Goal: Book appointment/travel/reservation

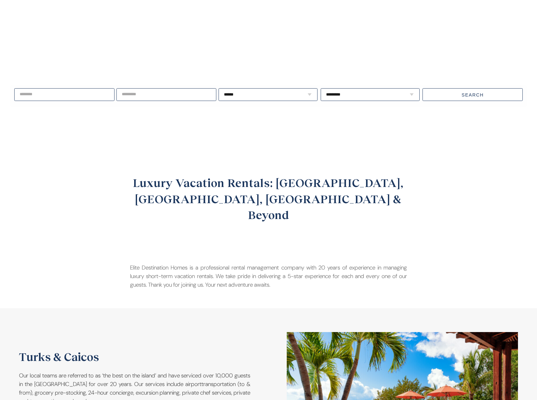
scroll to position [102, 0]
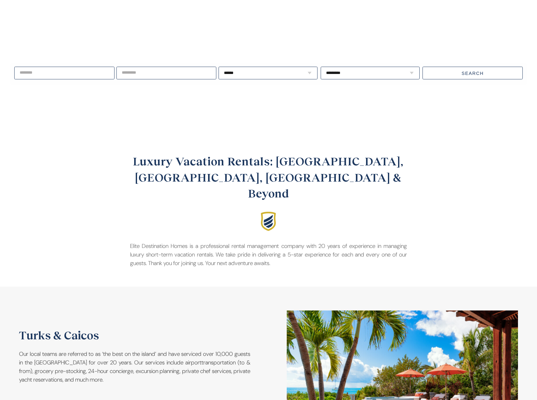
click at [76, 76] on input "text" at bounding box center [64, 73] width 100 height 13
click at [97, 88] on link "Next" at bounding box center [93, 85] width 9 height 9
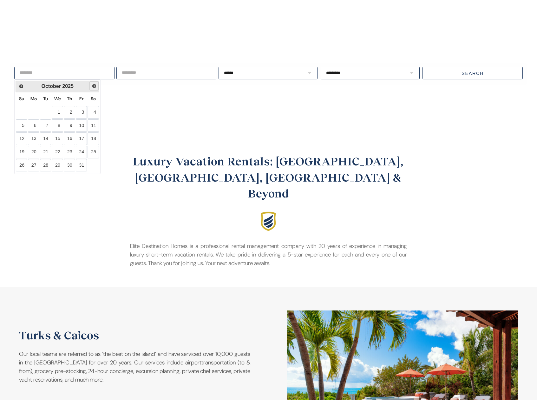
click at [97, 88] on link "Next" at bounding box center [93, 85] width 9 height 9
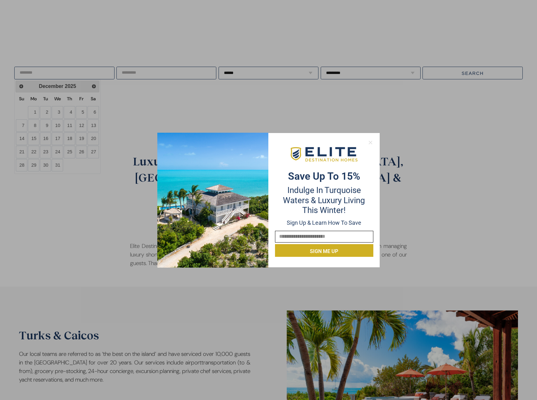
click at [373, 143] on icon at bounding box center [371, 143] width 6 height 6
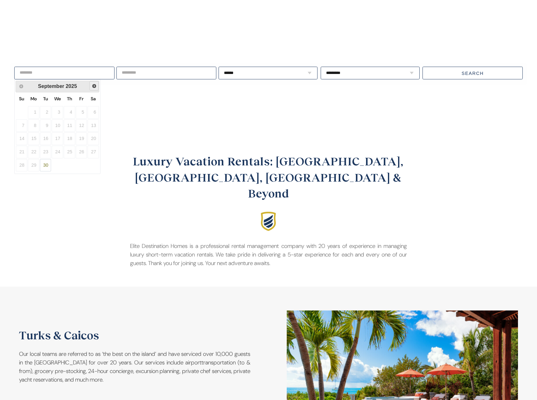
click at [93, 87] on span "Next" at bounding box center [94, 85] width 5 height 5
click at [44, 152] on link "23" at bounding box center [45, 152] width 11 height 13
type input "**********"
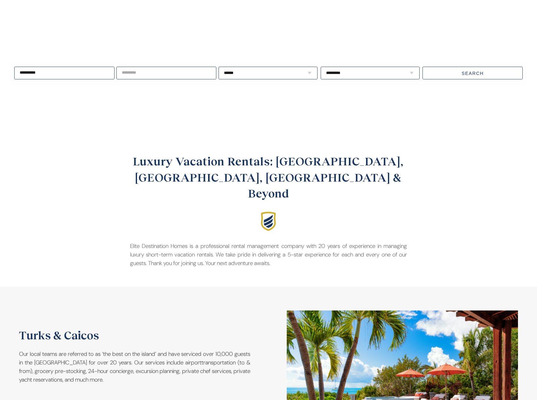
click at [178, 69] on input "text" at bounding box center [166, 73] width 100 height 13
click at [197, 88] on span "Next" at bounding box center [195, 85] width 5 height 5
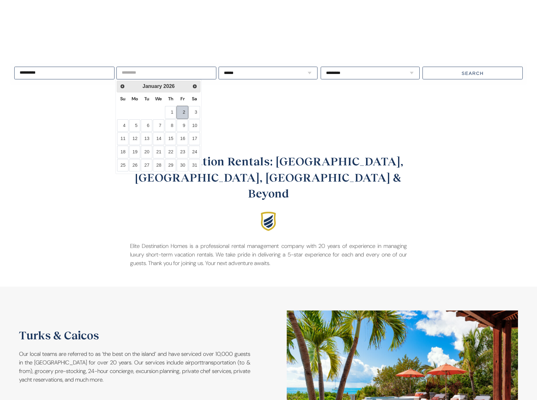
click at [187, 109] on link "2" at bounding box center [182, 112] width 11 height 13
type input "**********"
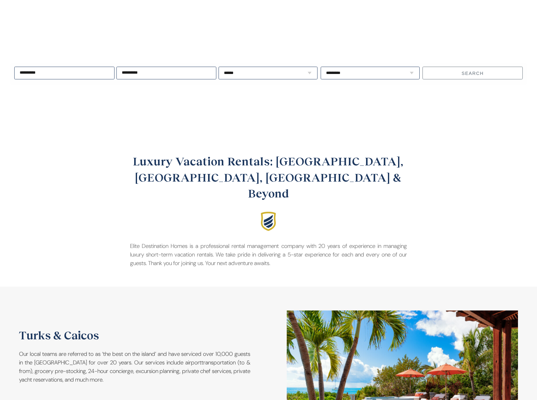
click at [463, 72] on button "Search" at bounding box center [473, 73] width 100 height 13
